Goal: Find specific page/section: Find specific page/section

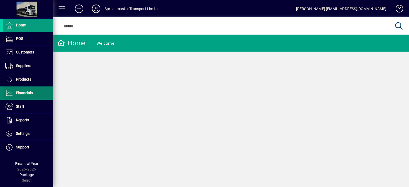
click at [27, 95] on span "Financials" at bounding box center [24, 93] width 17 height 4
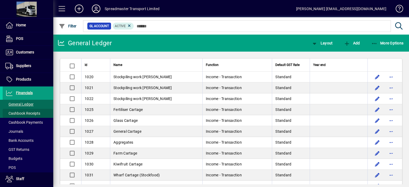
click at [32, 113] on span "Cashbook Receipts" at bounding box center [22, 113] width 35 height 4
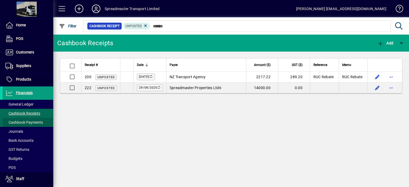
click at [36, 122] on span "Cashbook Payments" at bounding box center [24, 122] width 38 height 4
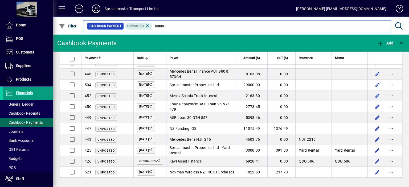
scroll to position [589, 0]
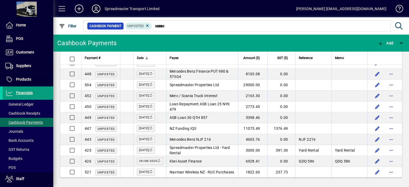
click at [97, 10] on icon at bounding box center [96, 9] width 11 height 9
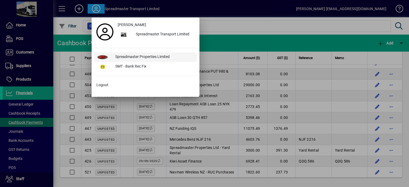
click at [132, 55] on div "Spreadmaster Properties Limited" at bounding box center [154, 57] width 86 height 10
